Goal: Use online tool/utility

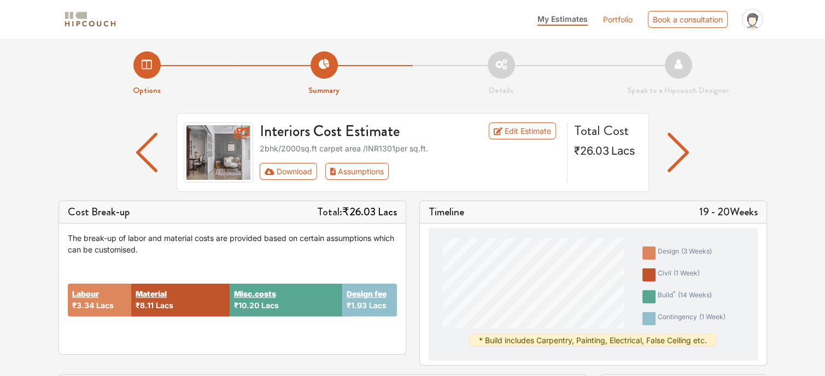
scroll to position [443, 0]
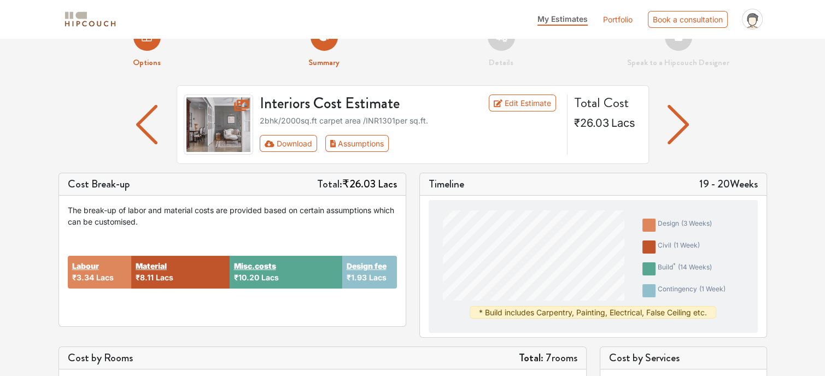
scroll to position [0, 0]
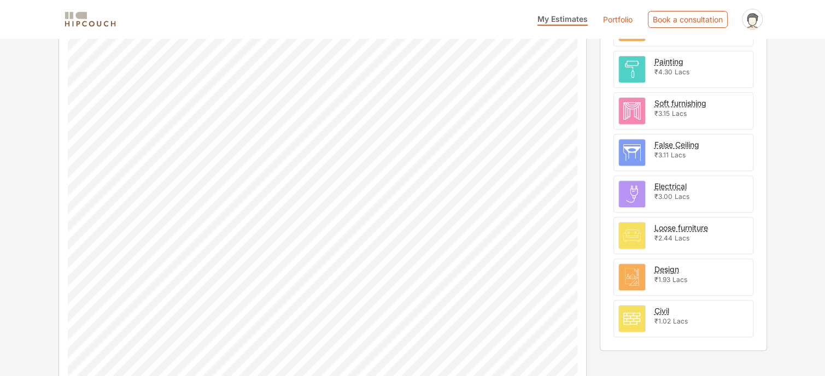
scroll to position [399, 0]
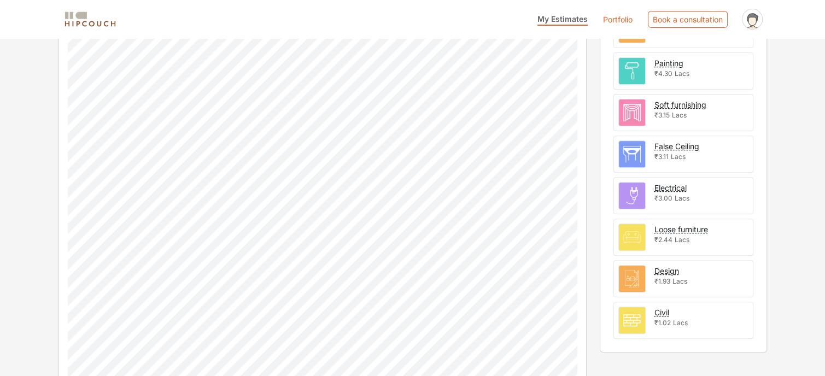
click at [817, 166] on div "Options Summary Details Speak to a Hipcouch Designer Interiors Cost Estimate Ed…" at bounding box center [412, 30] width 825 height 782
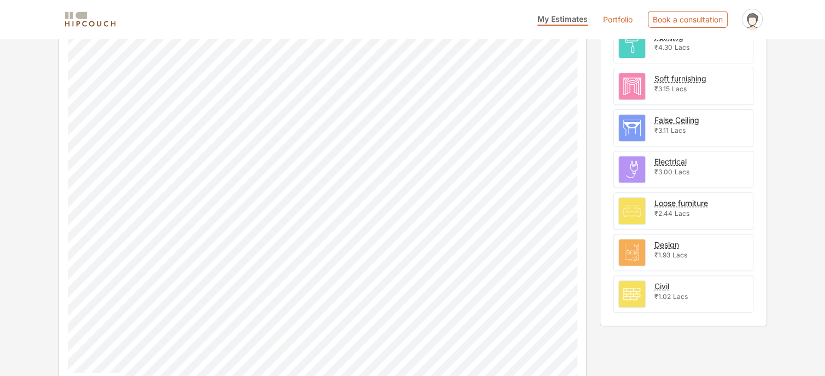
scroll to position [443, 0]
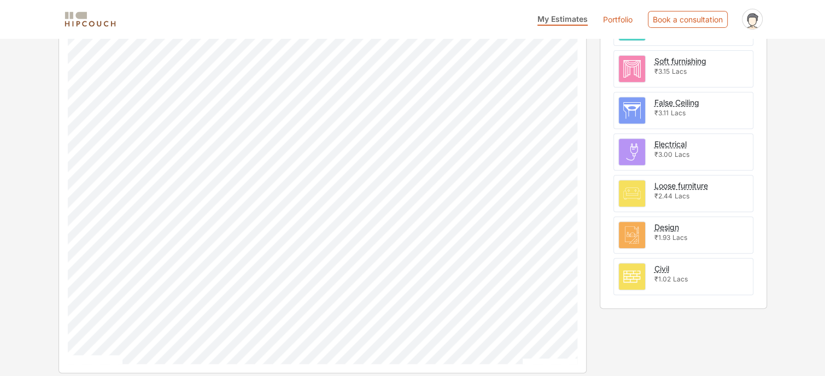
click at [616, 15] on link "Portfolio" at bounding box center [618, 19] width 30 height 11
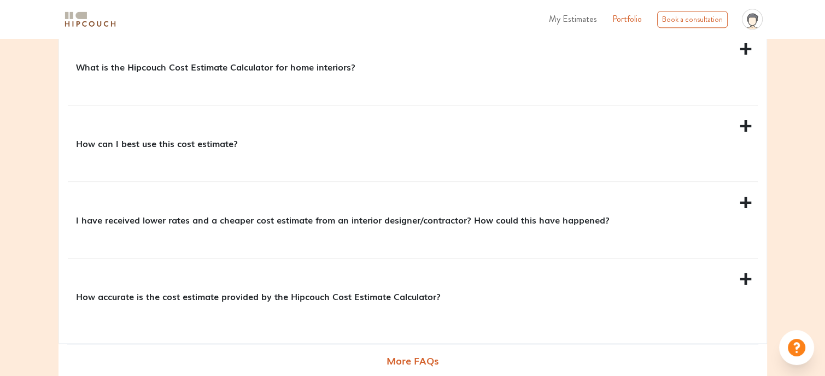
scroll to position [1012, 0]
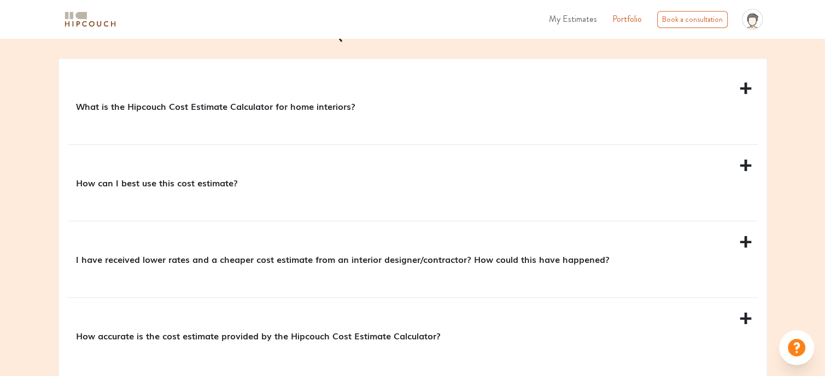
click at [744, 91] on div "What is the Hipcouch Cost Estimate Calculator for home interiors?" at bounding box center [413, 106] width 690 height 76
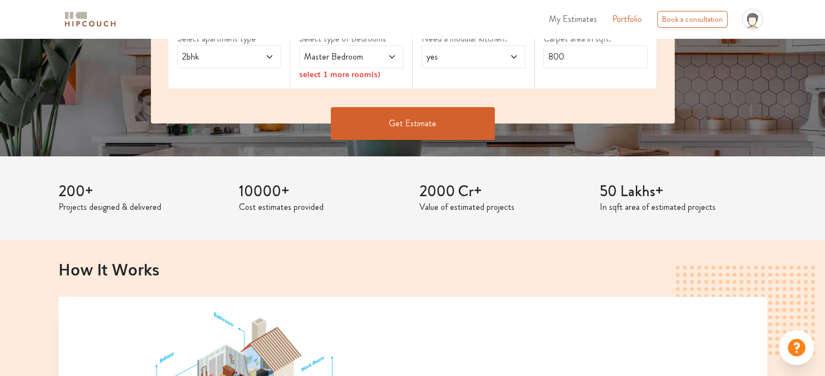
scroll to position [25, 0]
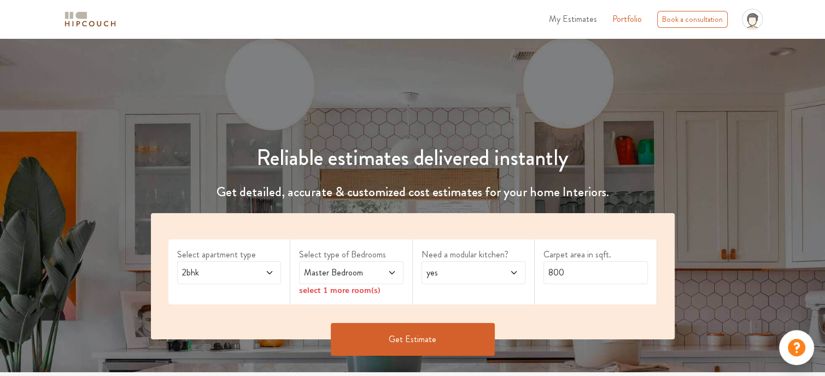
click at [234, 276] on span "2bhk" at bounding box center [215, 272] width 70 height 13
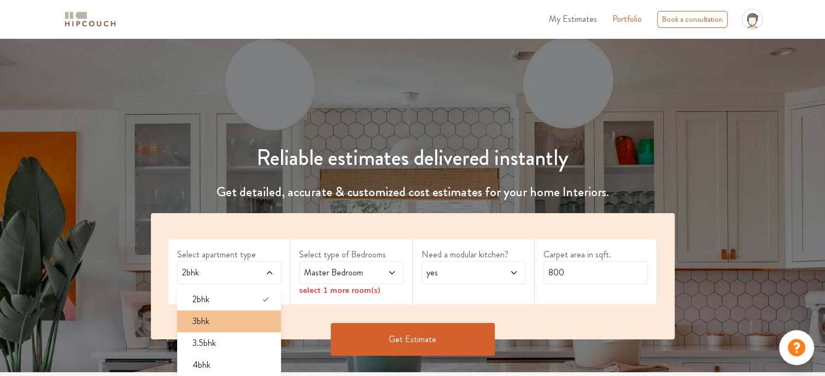
click at [211, 320] on div "3bhk" at bounding box center [233, 321] width 98 height 13
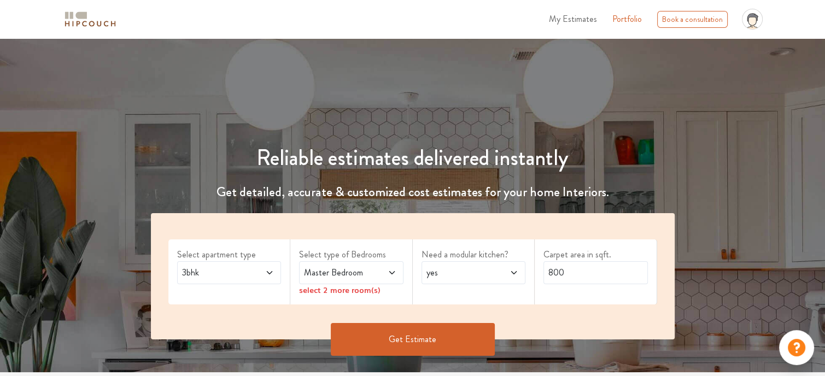
click at [359, 270] on span "Master Bedroom" at bounding box center [337, 272] width 70 height 13
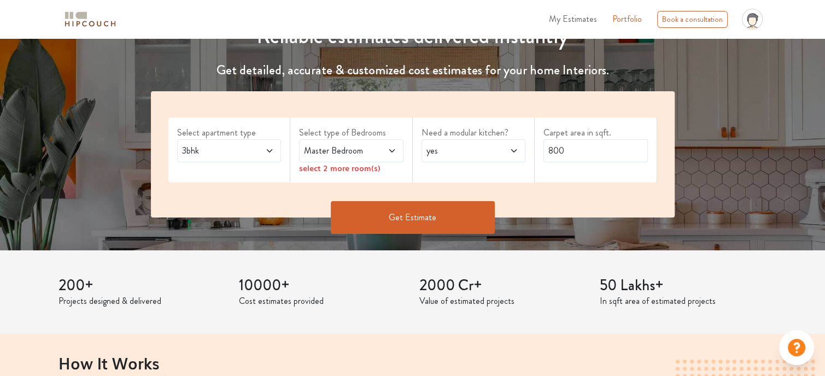
scroll to position [151, 0]
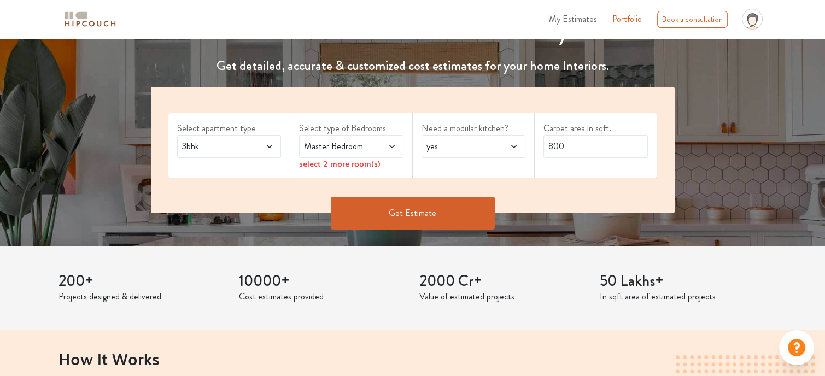
click at [380, 151] on span at bounding box center [383, 146] width 23 height 13
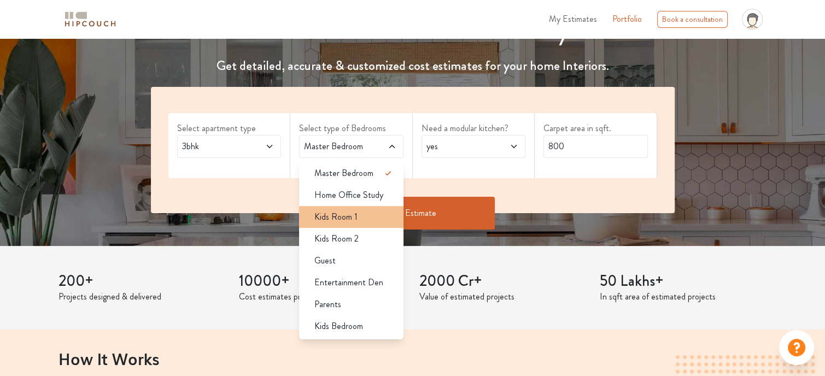
click at [349, 218] on span "Kids Room 1" at bounding box center [335, 216] width 43 height 13
click at [260, 136] on div "3bhk" at bounding box center [229, 146] width 104 height 23
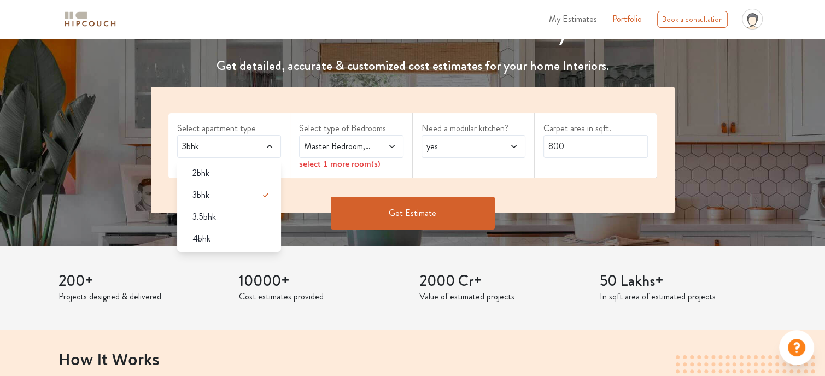
click at [223, 176] on div "2bhk" at bounding box center [233, 173] width 98 height 13
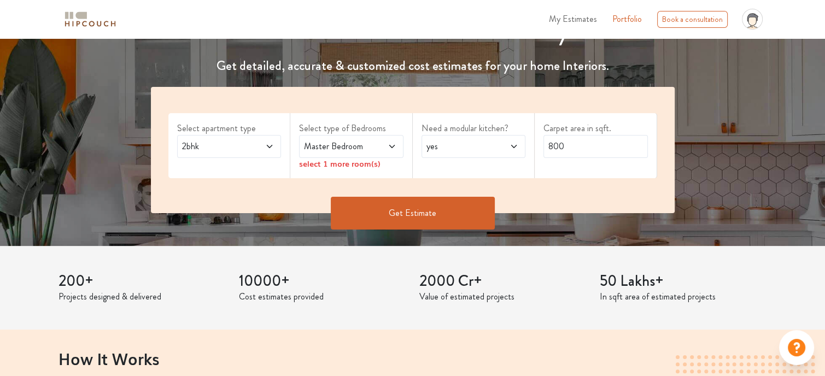
click at [450, 155] on div "yes" at bounding box center [473, 146] width 104 height 23
click at [466, 190] on div "no" at bounding box center [477, 195] width 98 height 13
drag, startPoint x: 585, startPoint y: 145, endPoint x: 504, endPoint y: 125, distance: 83.5
click at [504, 125] on div "Select apartment type 2bhk Select type of Bedrooms Master Bedroom select 1 more…" at bounding box center [412, 150] width 523 height 126
type input "2000"
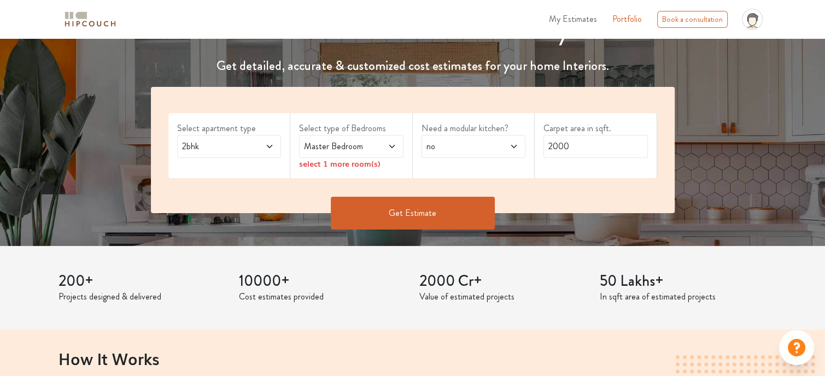
click at [374, 144] on span at bounding box center [383, 146] width 23 height 13
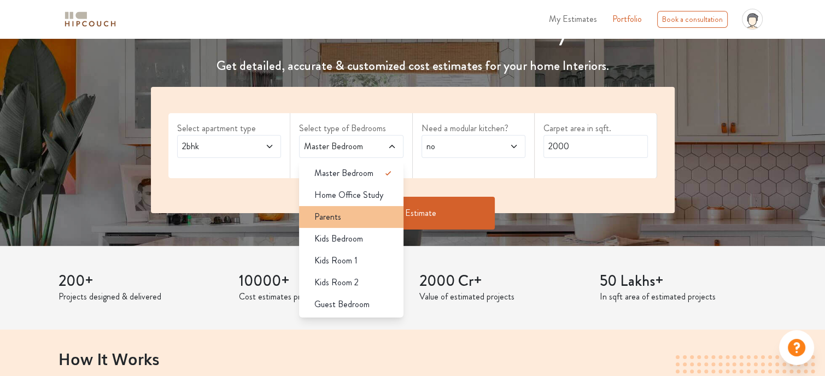
click at [350, 220] on div "Parents" at bounding box center [354, 216] width 98 height 13
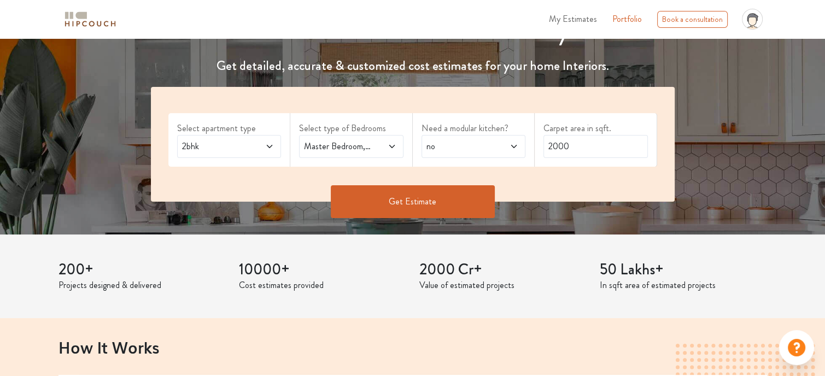
click at [431, 196] on button "Get Estimate" at bounding box center [413, 201] width 164 height 33
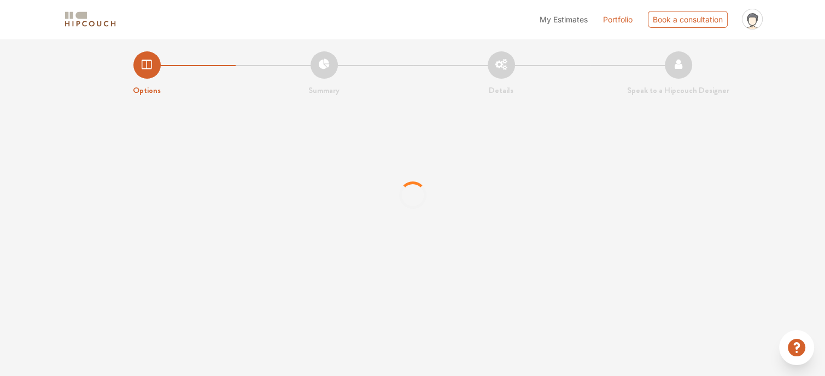
click at [619, 223] on div at bounding box center [412, 195] width 825 height 164
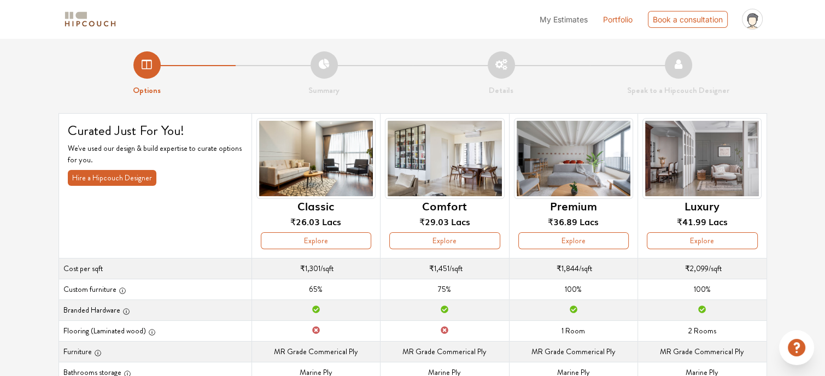
click at [328, 240] on button "Explore" at bounding box center [316, 240] width 110 height 17
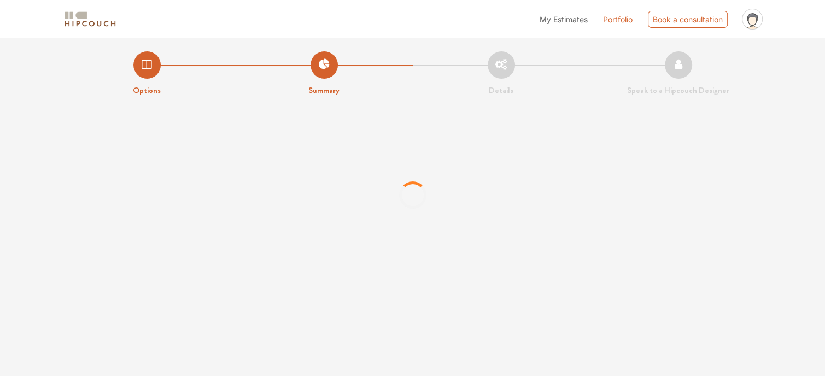
click at [498, 64] on li "Details" at bounding box center [501, 73] width 177 height 45
